Goal: Transaction & Acquisition: Purchase product/service

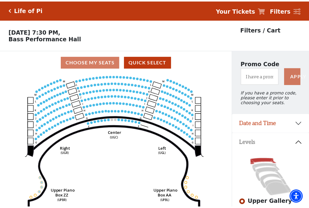
scroll to position [28, 0]
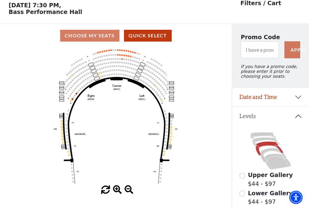
scroll to position [28, 0]
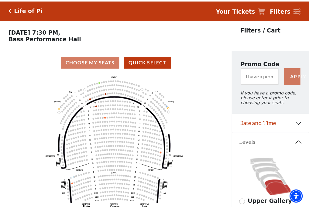
scroll to position [28, 0]
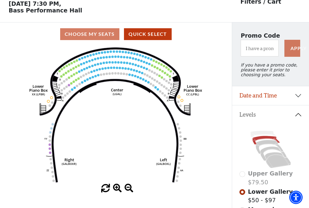
scroll to position [28, 0]
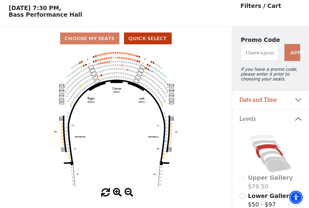
scroll to position [28, 0]
